Goal: Transaction & Acquisition: Purchase product/service

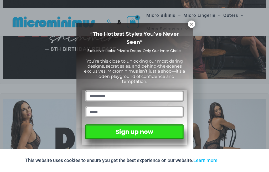
scroll to position [65, 0]
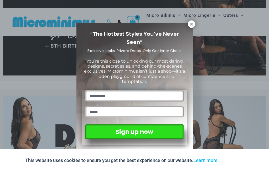
click at [192, 24] on icon at bounding box center [191, 24] width 5 height 5
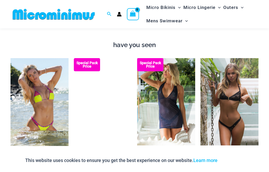
scroll to position [466, 0]
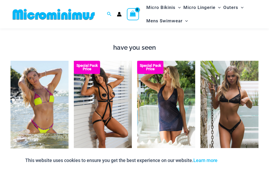
click at [74, 61] on img at bounding box center [74, 61] width 0 height 0
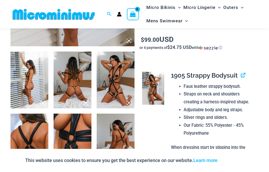
scroll to position [186, 0]
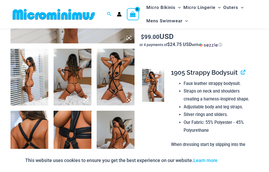
click at [30, 88] on img at bounding box center [29, 77] width 38 height 57
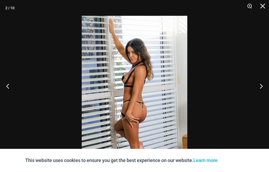
click at [259, 99] on button "Next" at bounding box center [259, 86] width 20 height 26
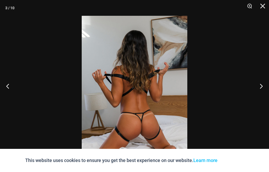
click at [260, 99] on button "Next" at bounding box center [259, 86] width 20 height 26
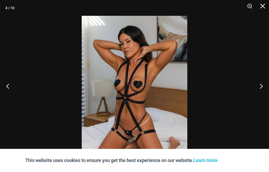
click at [260, 98] on button "Next" at bounding box center [259, 86] width 20 height 26
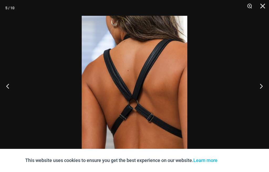
click at [262, 97] on button "Next" at bounding box center [259, 86] width 20 height 26
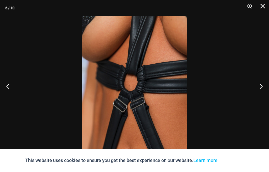
click at [258, 92] on button "Next" at bounding box center [259, 86] width 20 height 26
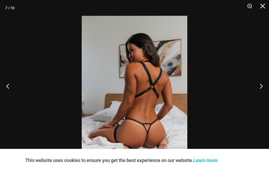
click at [257, 93] on button "Next" at bounding box center [259, 86] width 20 height 26
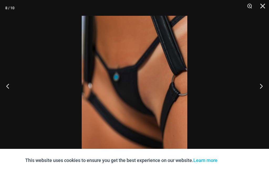
click at [257, 95] on button "Next" at bounding box center [259, 86] width 20 height 26
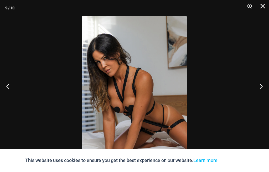
click at [259, 92] on button "Next" at bounding box center [259, 86] width 20 height 26
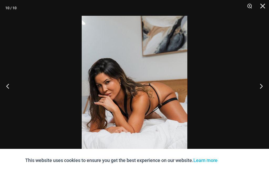
click at [260, 91] on button "Next" at bounding box center [259, 86] width 20 height 26
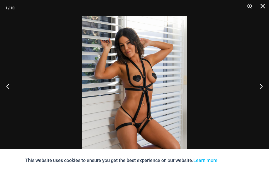
click at [259, 91] on button "Next" at bounding box center [259, 86] width 20 height 26
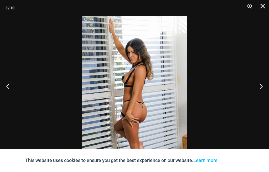
click at [262, 89] on button "Next" at bounding box center [259, 86] width 20 height 26
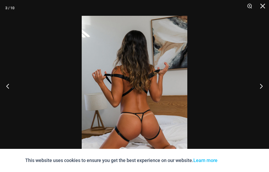
click at [262, 10] on button "Close" at bounding box center [260, 8] width 13 height 16
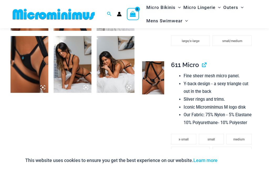
scroll to position [312, 0]
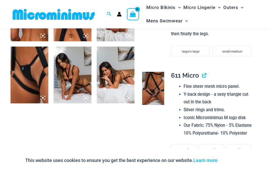
click at [154, 85] on img at bounding box center [153, 88] width 22 height 33
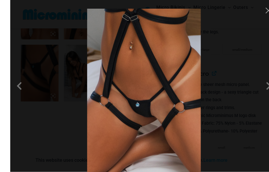
scroll to position [314, 0]
